Goal: Task Accomplishment & Management: Manage account settings

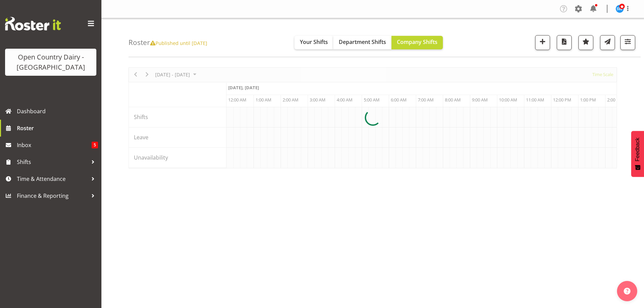
scroll to position [0, 1947]
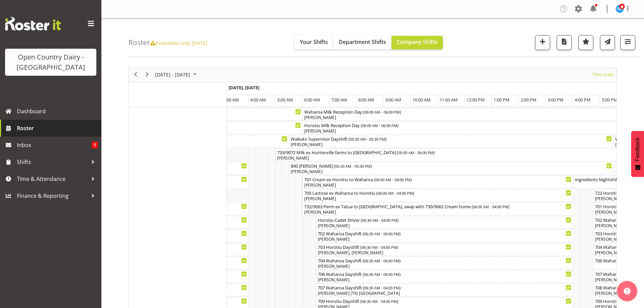
click at [26, 127] on span "Roster" at bounding box center [57, 128] width 81 height 10
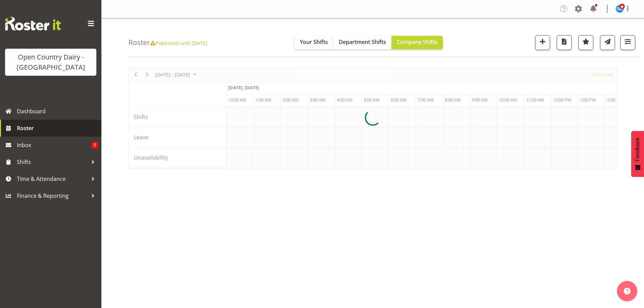
scroll to position [0, 1947]
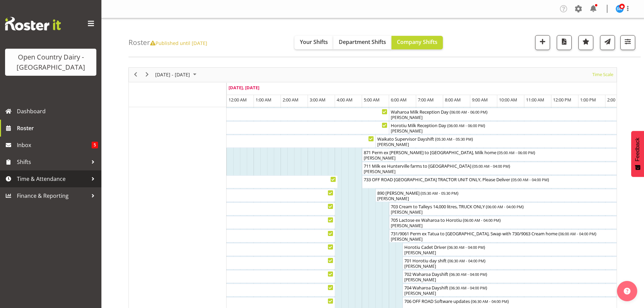
click at [33, 180] on span "Time & Attendance" at bounding box center [52, 179] width 71 height 10
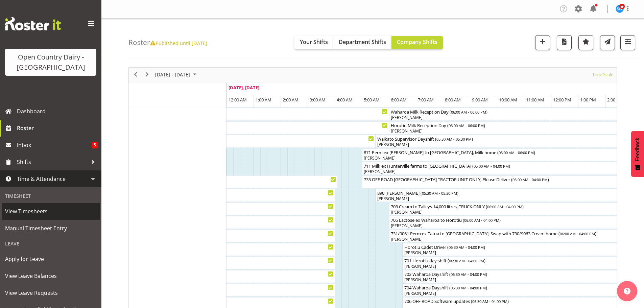
click at [33, 210] on span "View Timesheets" at bounding box center [50, 211] width 91 height 10
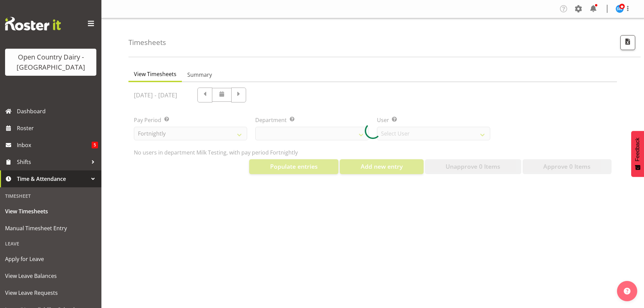
select select "733"
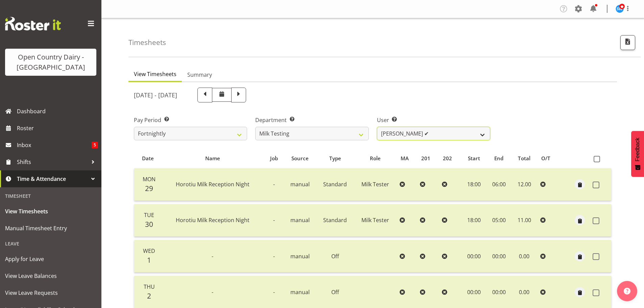
click at [456, 132] on select "Diana Ridings ✔ George Smith ❌ Helaina Walker ✔ Kim Madden ✔ Michael Brechelt ✔…" at bounding box center [433, 134] width 113 height 14
select select "7485"
click at [377, 127] on select "Diana Ridings ✔ George Smith ❌ Helaina Walker ✔ Kim Madden ✔ Michael Brechelt ✔…" at bounding box center [433, 134] width 113 height 14
click at [209, 94] on span at bounding box center [204, 94] width 9 height 9
select select
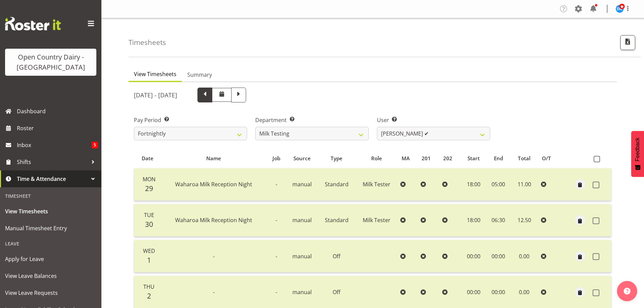
select select
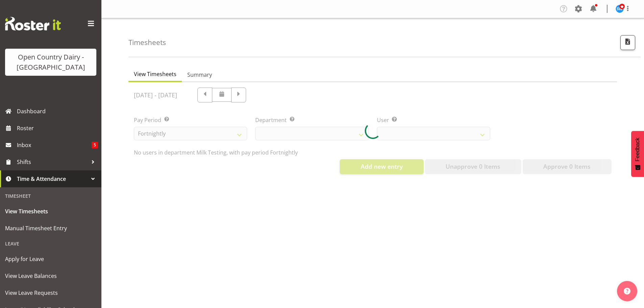
select select "733"
select select "7485"
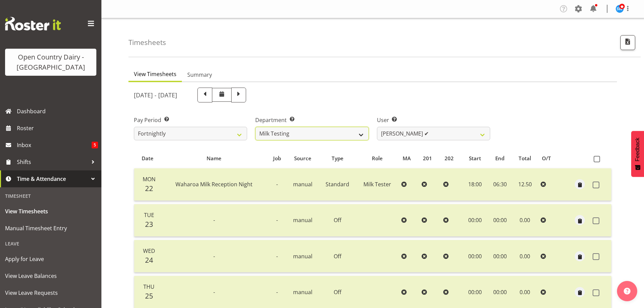
click at [362, 136] on select "701 702 703 704 705 706 707 708 709 710 711 712 713 714 715 716 717 718 719 720" at bounding box center [311, 134] width 113 height 14
click at [255, 127] on select "701 702 703 704 705 706 707 708 709 710 711 712 713 714 715 716 717 718 719 720" at bounding box center [311, 134] width 113 height 14
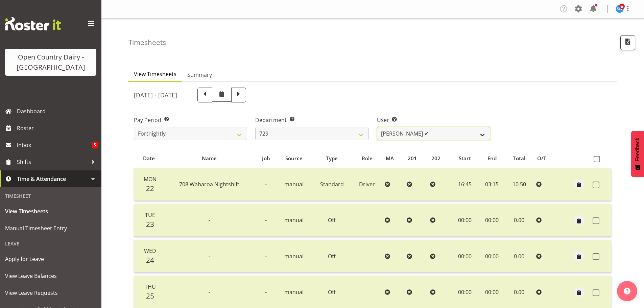
click at [482, 135] on select "Craig Schlager-Reay ✔ Dave Trepels ✔ Jimi Jack ✔ Shannan Wood ✔" at bounding box center [433, 134] width 113 height 14
click at [318, 132] on select "701 702 703 704 705 706 707 708 709 710 711 712 713 714 715 716 717 718 719 720" at bounding box center [311, 134] width 113 height 14
click at [255, 127] on select "701 702 703 704 705 706 707 708 709 710 711 712 713 714 715 716 717 718 719 720" at bounding box center [311, 134] width 113 height 14
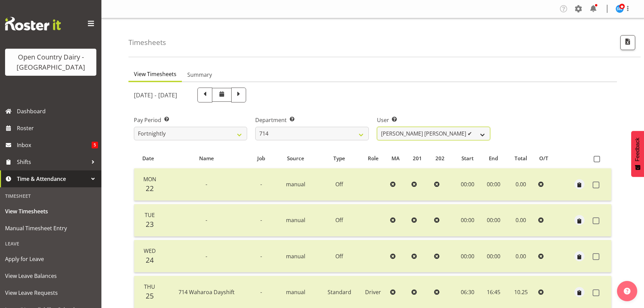
click at [402, 134] on select "Fraser Stephens ✔ Nev Brewster ✔ Stephen Parsons ✔ Tom Gaelic ✔" at bounding box center [433, 134] width 113 height 14
click at [318, 134] on select "701 702 703 704 705 706 707 708 709 710 711 712 713 714 715 716 717 718 719 720" at bounding box center [311, 134] width 113 height 14
click at [255, 127] on select "701 702 703 704 705 706 707 708 709 710 711 712 713 714 715 716 717 718 719 720" at bounding box center [311, 134] width 113 height 14
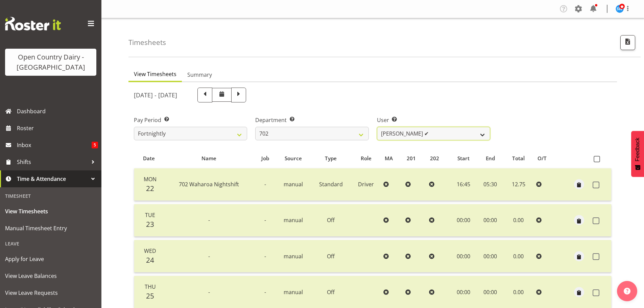
click at [396, 136] on select "Brian Riddle ✔ Denica Tapiki ✔ Nick Adlington ✔ Simon Phillpott ✔" at bounding box center [433, 134] width 113 height 14
click at [353, 136] on select "701 702 703 704 705 706 707 708 709 710 711 712 713 714 715 716 717 718 719 720" at bounding box center [311, 134] width 113 height 14
click at [255, 127] on select "701 702 703 704 705 706 707 708 709 710 711 712 713 714 715 716 717 718 719 720" at bounding box center [311, 134] width 113 height 14
click at [396, 134] on select "Graham Houghton ✔ Jon Williams ✔ Stephen Rae ✔" at bounding box center [433, 134] width 113 height 14
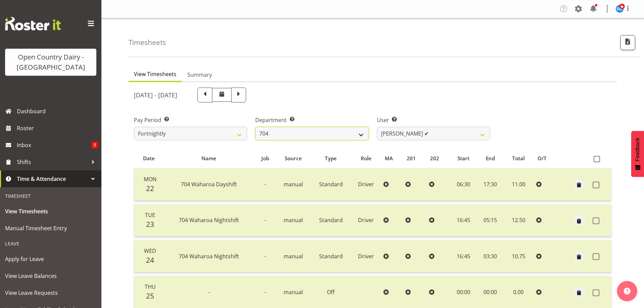
click at [327, 137] on select "701 702 703 704 705 706 707 708 709 710 711 712 713 714 715 716 717 718 719 720" at bounding box center [311, 134] width 113 height 14
click at [255, 127] on select "701 702 703 704 705 706 707 708 709 710 711 712 713 714 715 716 717 718 719 720" at bounding box center [311, 134] width 113 height 14
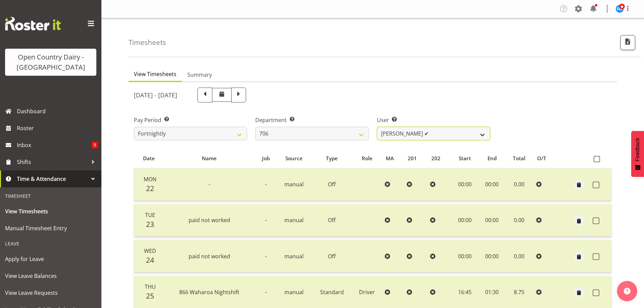
click at [398, 138] on select "Andrew Kearns ✔ Len Symons ✔ Mark Ansley ✔ Paul Griffin ✔" at bounding box center [433, 134] width 113 height 14
click at [324, 135] on select "701 702 703 704 705 706 707 708 709 710 711 712 713 714 715 716 717 718 719 720" at bounding box center [311, 134] width 113 height 14
click at [255, 127] on select "701 702 703 704 705 706 707 708 709 710 711 712 713 714 715 716 717 718 719 720" at bounding box center [311, 134] width 113 height 14
click at [393, 132] on select "Alan (TK) Bedford ✔ David Foote (Junior) ✔ Mike Madden ✔" at bounding box center [433, 134] width 113 height 14
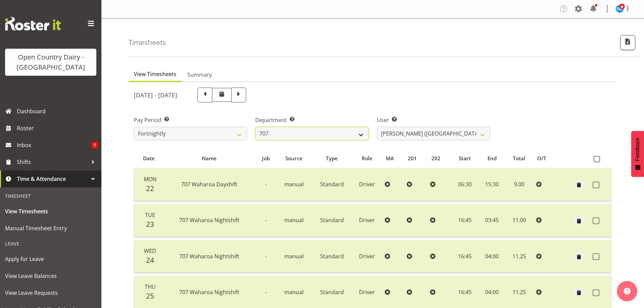
click at [335, 135] on select "701 702 703 704 705 706 707 708 709 710 711 712 713 714 715 716 717 718 719 720" at bounding box center [311, 134] width 113 height 14
click at [255, 127] on select "701 702 703 704 705 706 707 708 709 710 711 712 713 714 715 716 717 718 719 720" at bounding box center [311, 134] width 113 height 14
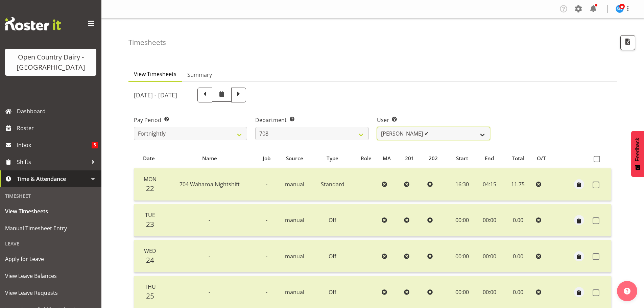
click at [391, 136] on select "Andrew Murphy ✔ David Foote ✔ Mark Himiona ✔" at bounding box center [433, 134] width 113 height 14
click at [333, 134] on select "701 702 703 704 705 706 707 708 709 710 711 712 713 714 715 716 717 718 719 720" at bounding box center [311, 134] width 113 height 14
click at [255, 127] on select "701 702 703 704 705 706 707 708 709 710 711 712 713 714 715 716 717 718 719 720" at bounding box center [311, 134] width 113 height 14
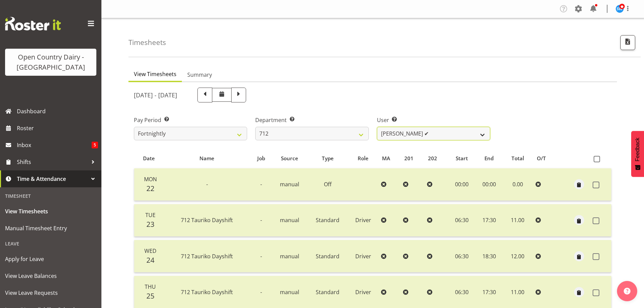
click at [406, 134] on select "Amrik Singh ✔ Jasdeep Singh ✔ Lucky Kau Kau ✔" at bounding box center [433, 134] width 113 height 14
click at [337, 135] on select "701 702 703 704 705 706 707 708 709 710 711 712 713 714 715 716 717 718 719 720" at bounding box center [311, 134] width 113 height 14
click at [255, 127] on select "701 702 703 704 705 706 707 708 709 710 711 712 713 714 715 716 717 718 719 720" at bounding box center [311, 134] width 113 height 14
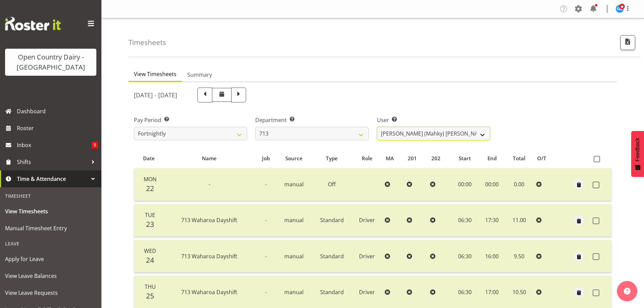
click at [391, 138] on select "Harmanpreet (Mahky) Dhillon ✔ Marcus Waretini ✔ Norman Sellen ✔" at bounding box center [433, 134] width 113 height 14
click at [345, 136] on select "701 702 703 704 705 706 707 708 709 710 711 712 713 714 715 716 717 718 719 720" at bounding box center [311, 134] width 113 height 14
click at [255, 127] on select "701 702 703 704 705 706 707 708 709 710 711 712 713 714 715 716 717 718 719 720" at bounding box center [311, 134] width 113 height 14
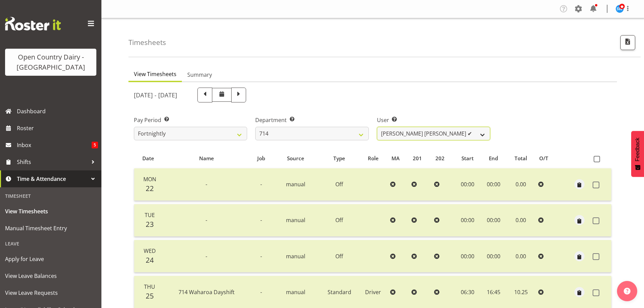
click at [408, 139] on select "Fraser Stephens ✔ Nev Brewster ✔ Stephen Parsons ✔ Tom Gaelic ✔" at bounding box center [433, 134] width 113 height 14
click at [301, 134] on select "701 702 703 704 705 706 707 708 709 710 711 712 713 714 715 716 717 718 719 720" at bounding box center [311, 134] width 113 height 14
click at [255, 127] on select "701 702 703 704 705 706 707 708 709 710 711 712 713 714 715 716 717 718 719 720" at bounding box center [311, 134] width 113 height 14
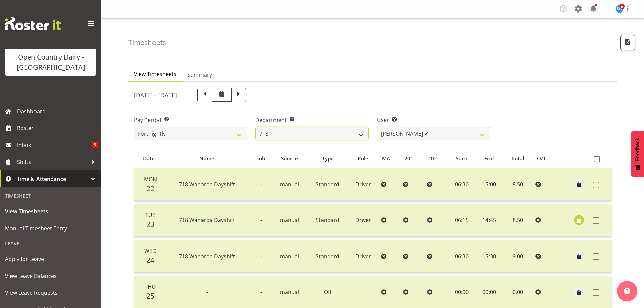
click at [352, 134] on select "701 702 703 704 705 706 707 708 709 710 711 712 713 714 715 716 717 718 719 720" at bounding box center [311, 134] width 113 height 14
click at [255, 127] on select "701 702 703 704 705 706 707 708 709 710 711 712 713 714 715 716 717 718 719 720" at bounding box center [311, 134] width 113 height 14
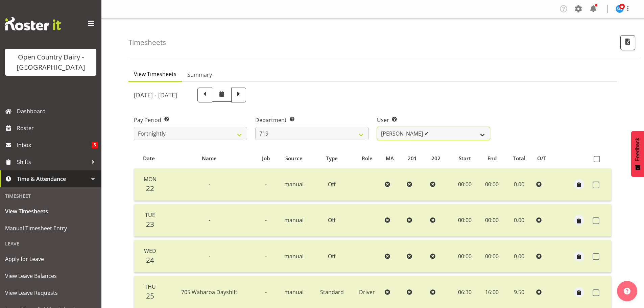
click at [396, 131] on select "Andrew de Lautour ✔ James Wellington ✔ Sami Ovesen ✔" at bounding box center [433, 134] width 113 height 14
click at [360, 137] on select "701 702 703 704 705 706 707 708 709 710 711 712 713 714 715 716 717 718 719 720" at bounding box center [311, 134] width 113 height 14
click at [255, 127] on select "701 702 703 704 705 706 707 708 709 710 711 712 713 714 715 716 717 718 719 720" at bounding box center [311, 134] width 113 height 14
click at [412, 134] on select "George Taylor ✔ Grant Vercoe ✔ Thakur Ajit Singh ✔" at bounding box center [433, 134] width 113 height 14
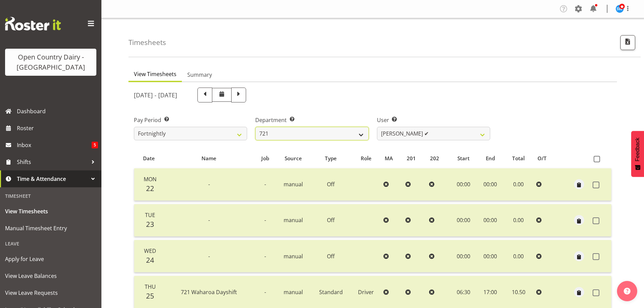
click at [325, 135] on select "701 702 703 704 705 706 707 708 709 710 711 712 713 714 715 716 717 718 719 720" at bounding box center [311, 134] width 113 height 14
click at [255, 127] on select "701 702 703 704 705 706 707 708 709 710 711 712 713 714 715 716 717 718 719 720" at bounding box center [311, 134] width 113 height 14
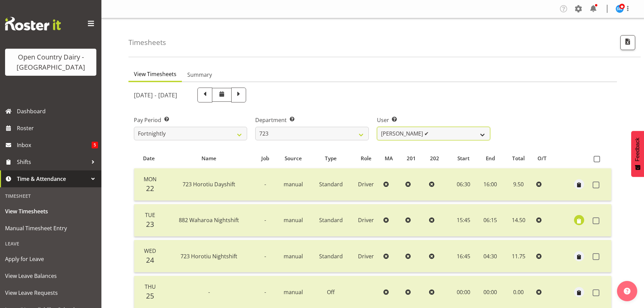
click at [404, 139] on select "Daljeet Rai ✔ Manjinder Singh ✔ Prabhjot Singh ✔ Varninder Singh ✔" at bounding box center [433, 134] width 113 height 14
click at [340, 138] on select "701 702 703 704 705 706 707 708 709 710 711 712 713 714 715 716 717 718 719 720" at bounding box center [311, 134] width 113 height 14
click at [255, 127] on select "701 702 703 704 705 706 707 708 709 710 711 712 713 714 715 716 717 718 719 720" at bounding box center [311, 134] width 113 height 14
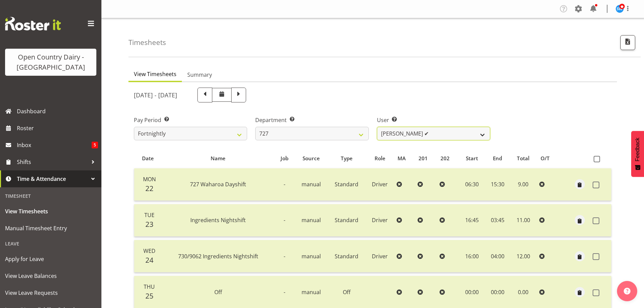
click at [398, 136] on select "David Pawley ✔ Kase Hussey ✔ Rhys Greener ✔" at bounding box center [433, 134] width 113 height 14
click at [346, 138] on select "701 702 703 704 705 706 707 708 709 710 711 712 713 714 715 716 717 718 719 720" at bounding box center [311, 134] width 113 height 14
click at [255, 127] on select "701 702 703 704 705 706 707 708 709 710 711 712 713 714 715 716 717 718 719 720" at bounding box center [311, 134] width 113 height 14
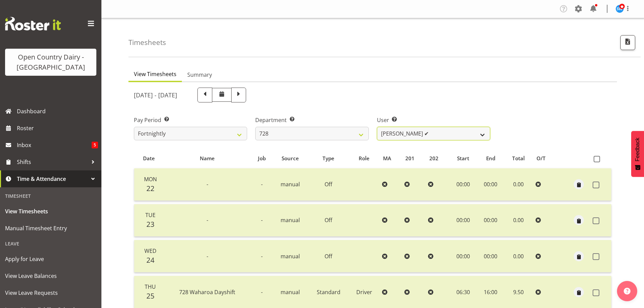
click at [401, 135] on select "Callum Leslie ✔ Nick Warren ✔ Ross Robert Hamilton ✔ Stuart Cherrington ✔ Wally…" at bounding box center [433, 134] width 113 height 14
click at [355, 136] on select "701 702 703 704 705 706 707 708 709 710 711 712 713 714 715 716 717 718 719 720" at bounding box center [311, 134] width 113 height 14
click at [255, 127] on select "701 702 703 704 705 706 707 708 709 710 711 712 713 714 715 716 717 718 719 720" at bounding box center [311, 134] width 113 height 14
click at [405, 135] on select "Craig Schlager-Reay ✔ Dave Trepels ✔ Jimi Jack ✔ Shannan Wood ✔" at bounding box center [433, 134] width 113 height 14
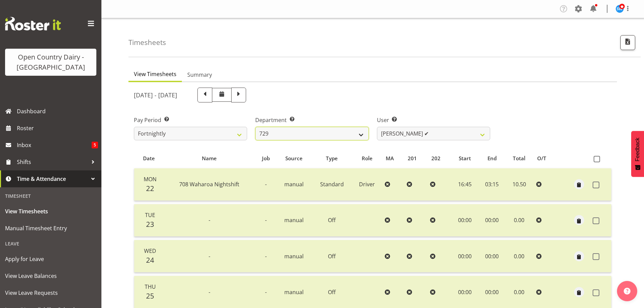
click at [351, 137] on select "701 702 703 704 705 706 707 708 709 710 711 712 713 714 715 716 717 718 719 720" at bounding box center [311, 134] width 113 height 14
click at [255, 127] on select "701 702 703 704 705 706 707 708 709 710 711 712 713 714 715 716 717 718 719 720" at bounding box center [311, 134] width 113 height 14
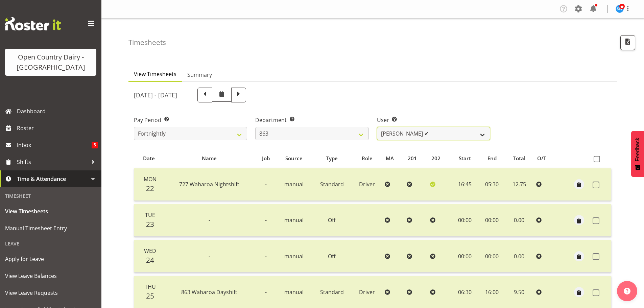
click at [405, 135] on select "Billy Walters ✔ Glyn Spiller ✔ Mike Paki ✔ Paul Bunyan ✔" at bounding box center [433, 134] width 113 height 14
click at [347, 136] on select "701 702 703 704 705 706 707 708 709 710 711 712 713 714 715 716 717 718 719 720" at bounding box center [311, 134] width 113 height 14
select select "898"
click at [255, 127] on select "701 702 703 704 705 706 707 708 709 710 711 712 713 714 715 716 717 718 719 720" at bounding box center [311, 134] width 113 height 14
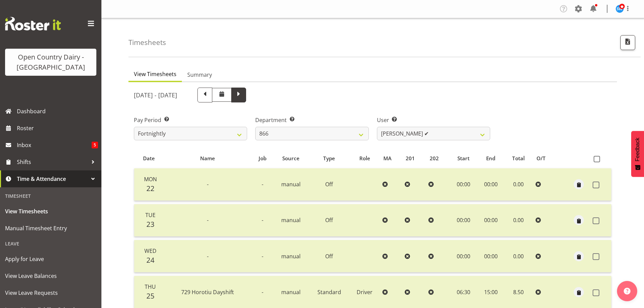
click at [243, 96] on span at bounding box center [238, 94] width 9 height 9
select select
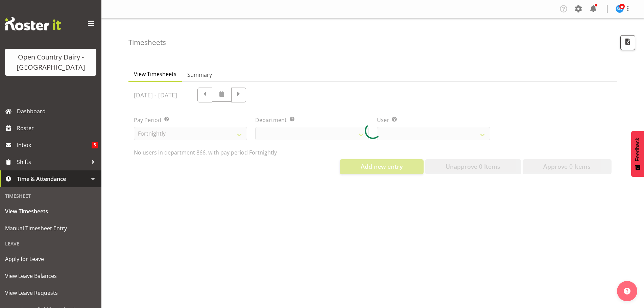
select select "898"
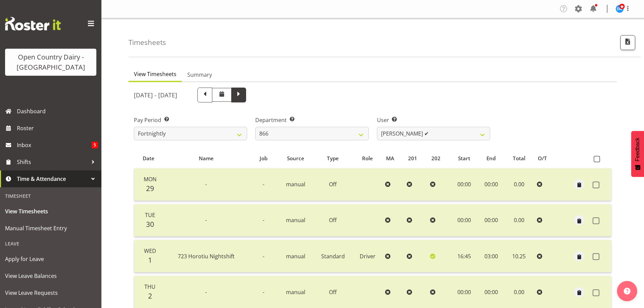
click at [243, 95] on span at bounding box center [238, 94] width 9 height 9
select select
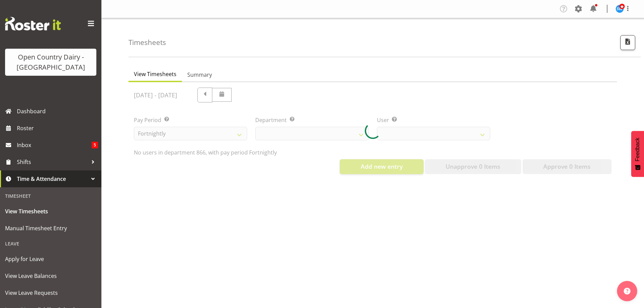
select select "898"
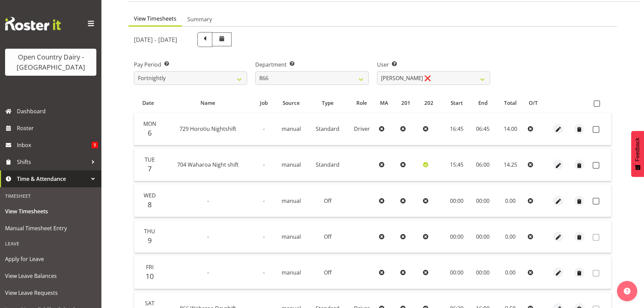
scroll to position [68, 0]
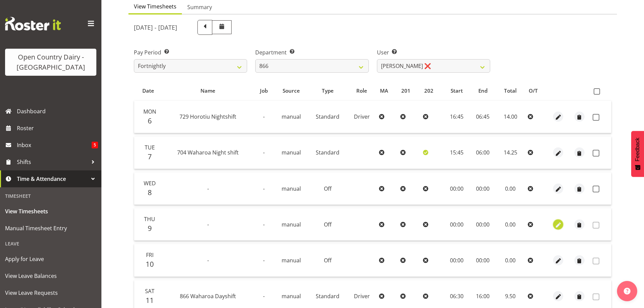
click at [557, 225] on span "button" at bounding box center [558, 225] width 8 height 8
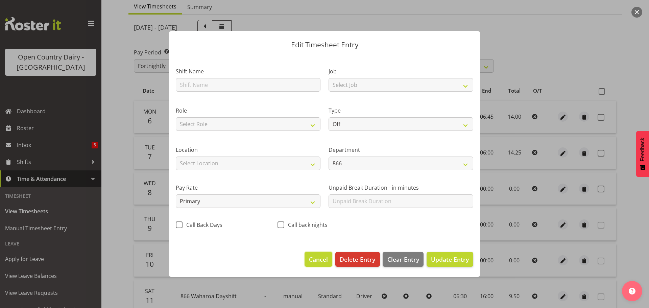
click at [323, 261] on span "Cancel" at bounding box center [318, 259] width 19 height 9
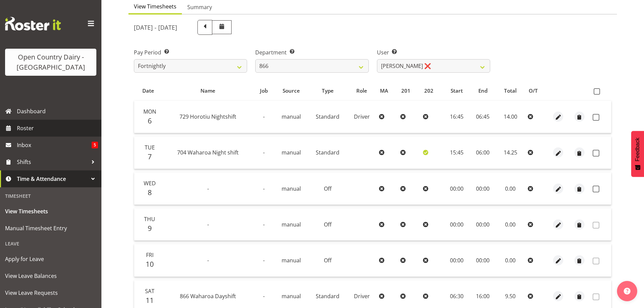
click at [30, 128] on span "Roster" at bounding box center [57, 128] width 81 height 10
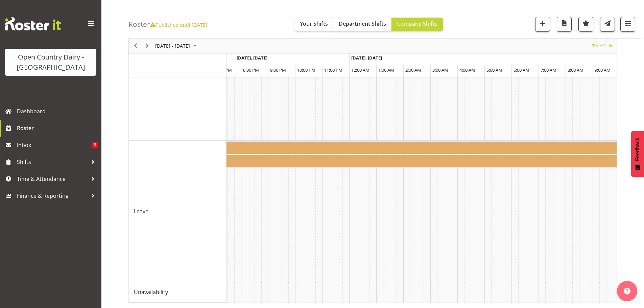
scroll to position [0, 3783]
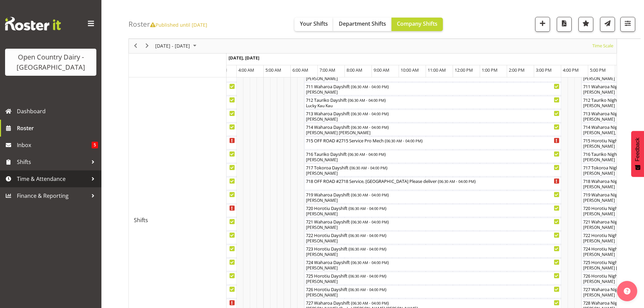
click at [41, 177] on span "Time & Attendance" at bounding box center [52, 179] width 71 height 10
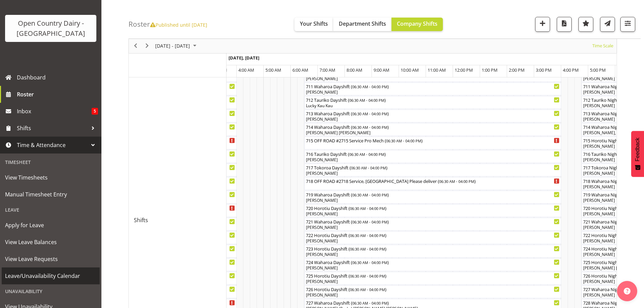
click at [52, 277] on span "Leave/Unavailability Calendar" at bounding box center [50, 276] width 91 height 10
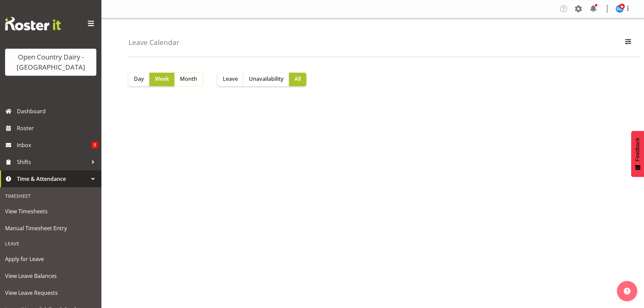
click at [192, 81] on span "Month" at bounding box center [188, 79] width 17 height 8
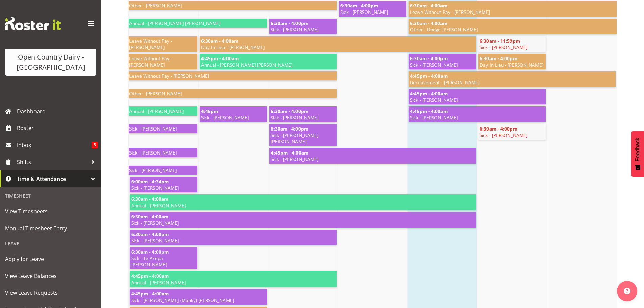
scroll to position [361, 0]
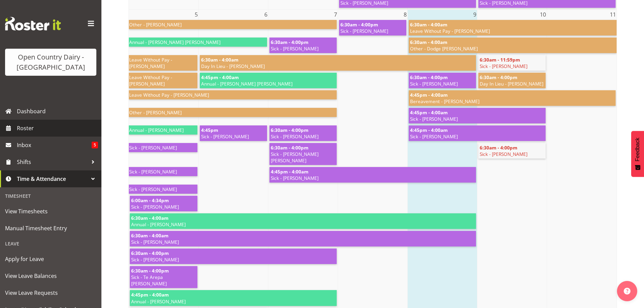
click at [26, 130] on span "Roster" at bounding box center [57, 128] width 81 height 10
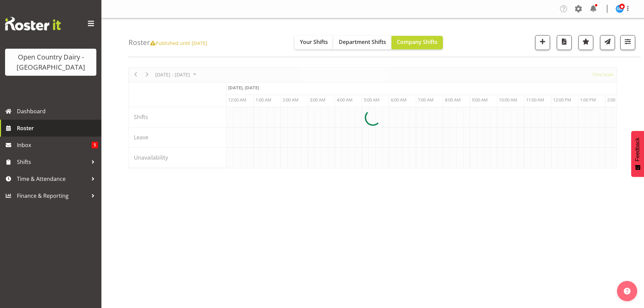
scroll to position [0, 1947]
